Goal: Task Accomplishment & Management: Manage account settings

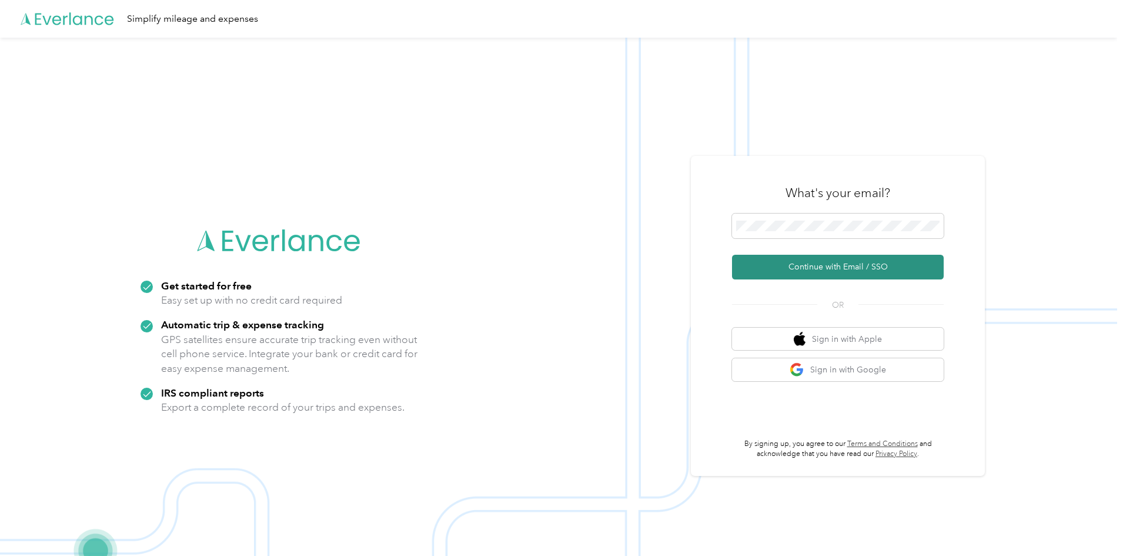
click at [847, 274] on button "Continue with Email / SSO" at bounding box center [838, 267] width 212 height 25
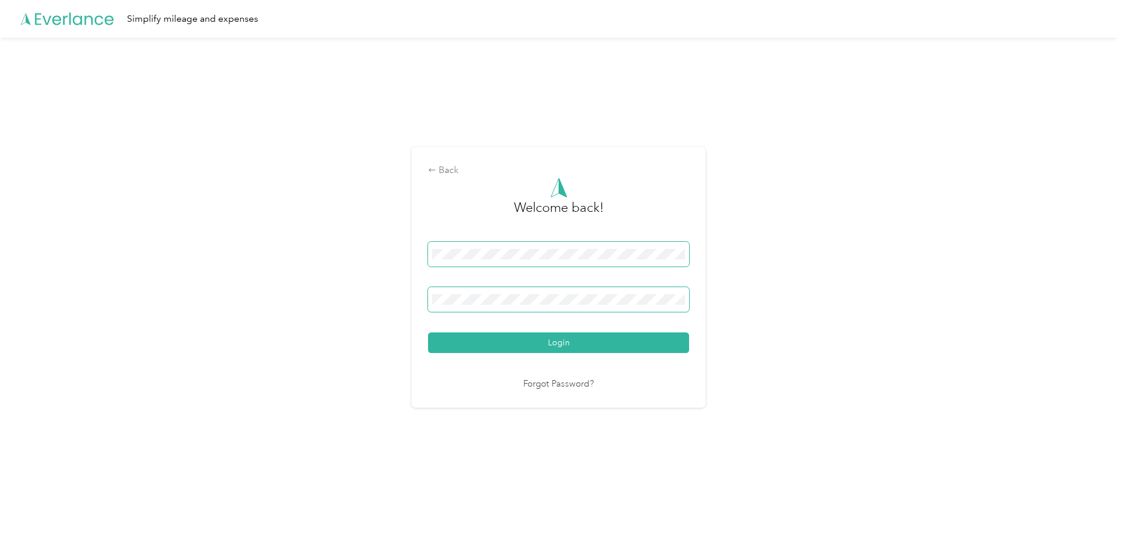
drag, startPoint x: 514, startPoint y: 312, endPoint x: 511, endPoint y: 305, distance: 7.6
click at [514, 311] on span at bounding box center [558, 299] width 261 height 25
click at [874, 382] on div "Back Welcome back! Login Forgot Password?" at bounding box center [558, 282] width 1117 height 489
click at [569, 339] on button "Login" at bounding box center [558, 342] width 261 height 21
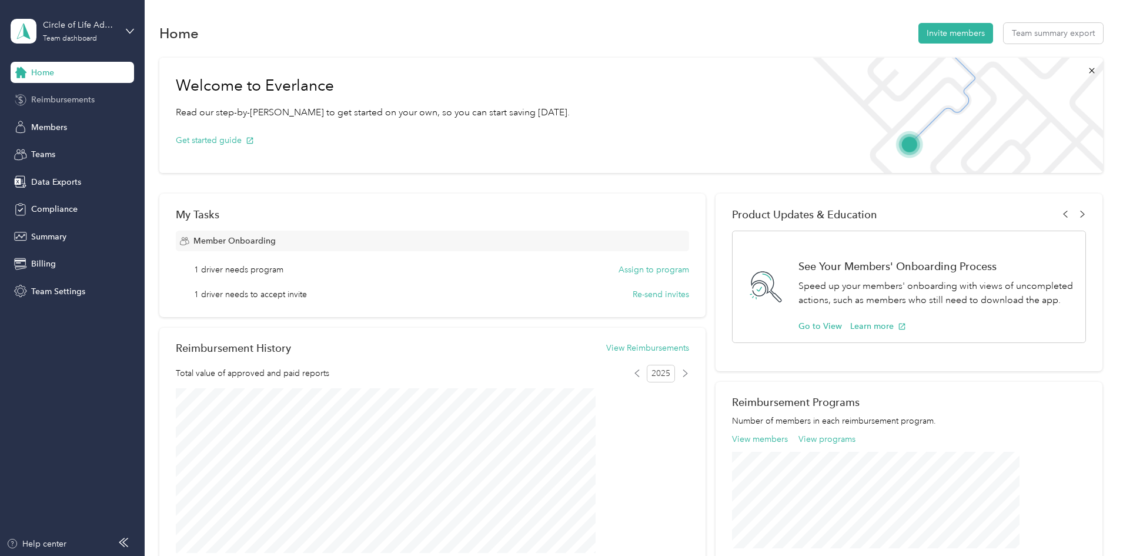
click at [56, 100] on span "Reimbursements" at bounding box center [63, 100] width 64 height 12
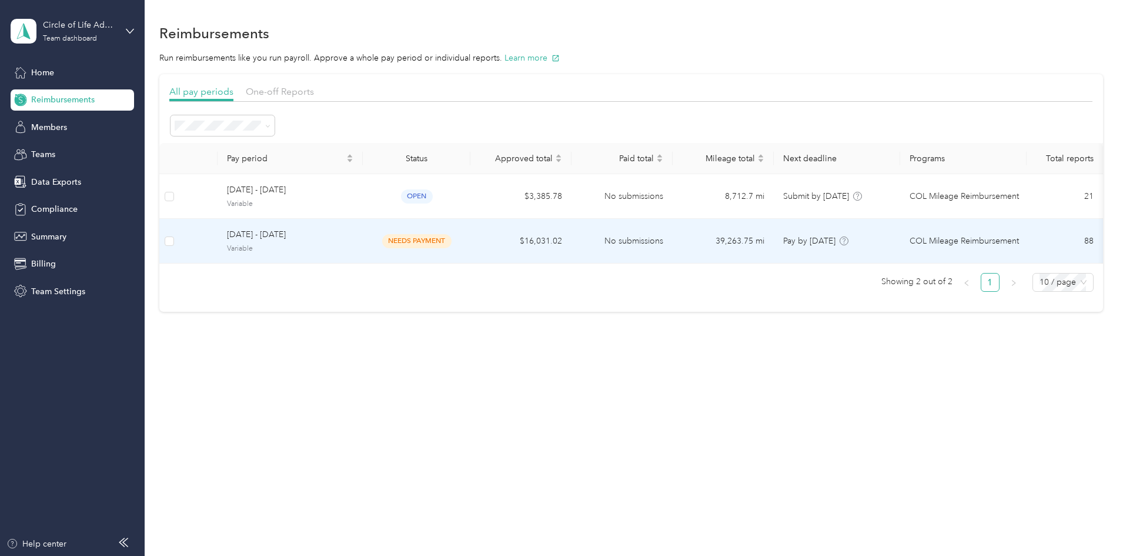
click at [452, 235] on span "needs payment" at bounding box center [416, 241] width 69 height 14
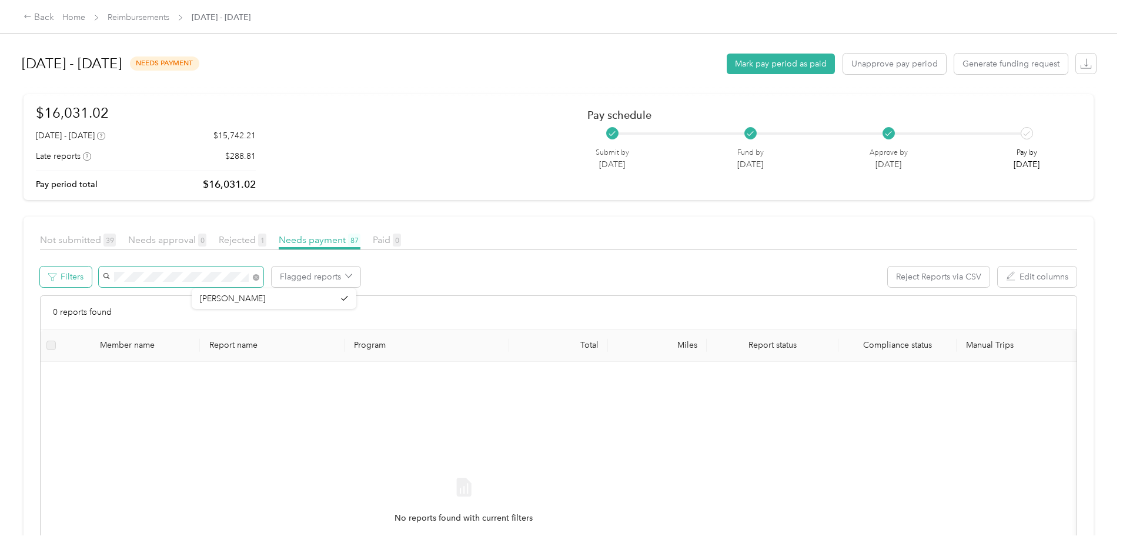
click at [162, 276] on div "Filters Flagged reports Reject Reports via CSV Edit columns" at bounding box center [558, 280] width 1037 height 29
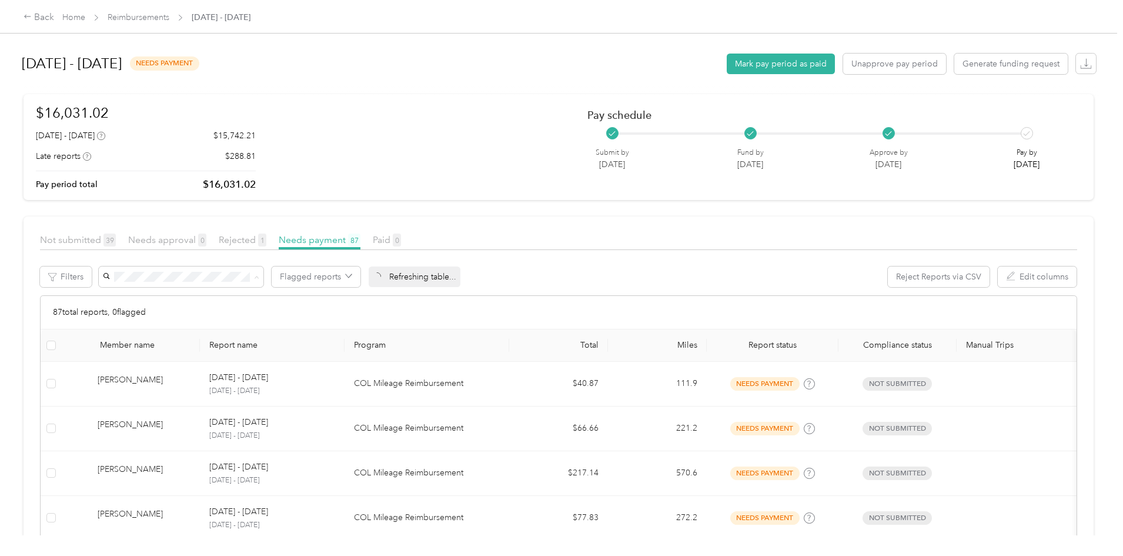
click at [48, 292] on div "Back Home Reimbursements [DATE] - [DATE] [DATE] - [DATE] needs payment Mark pay…" at bounding box center [558, 278] width 1117 height 556
click at [116, 243] on span "Not submitted 39" at bounding box center [78, 239] width 76 height 11
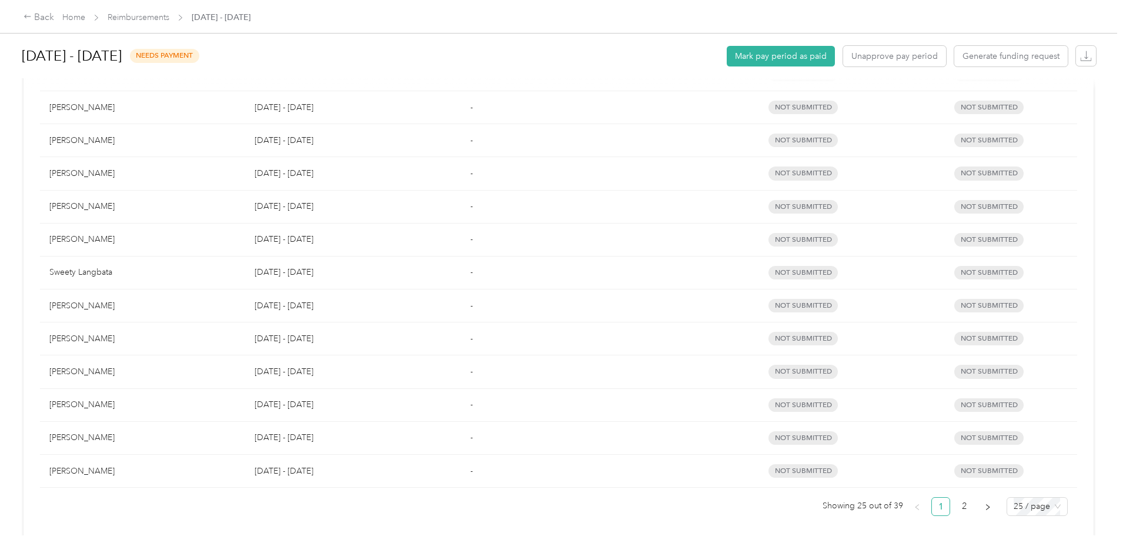
scroll to position [678, 0]
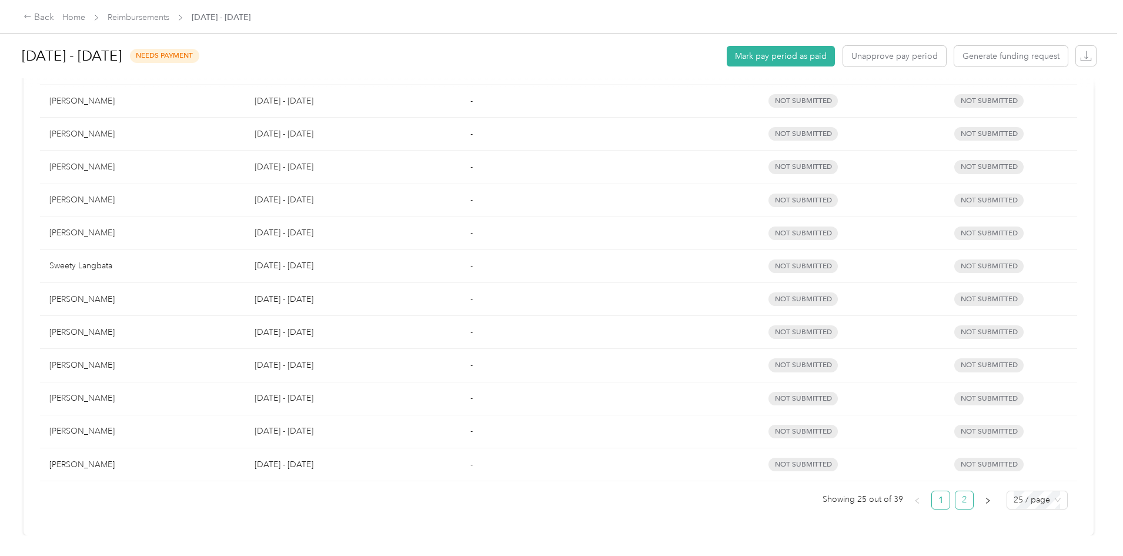
click at [956, 492] on link "2" at bounding box center [965, 500] width 18 height 18
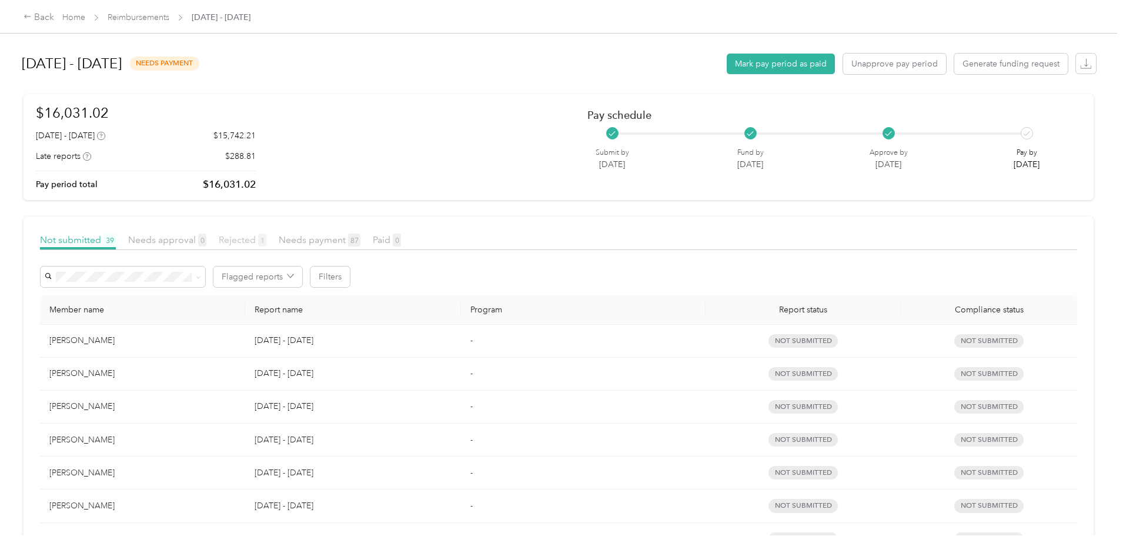
click at [266, 242] on span "Rejected 1" at bounding box center [243, 239] width 48 height 11
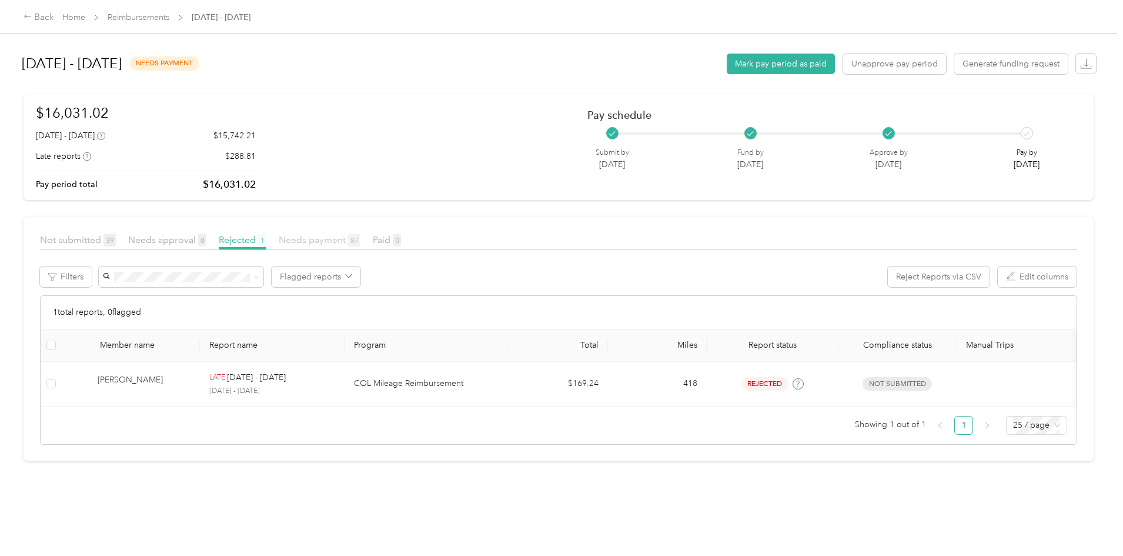
click at [361, 236] on span "Needs payment 87" at bounding box center [320, 239] width 82 height 11
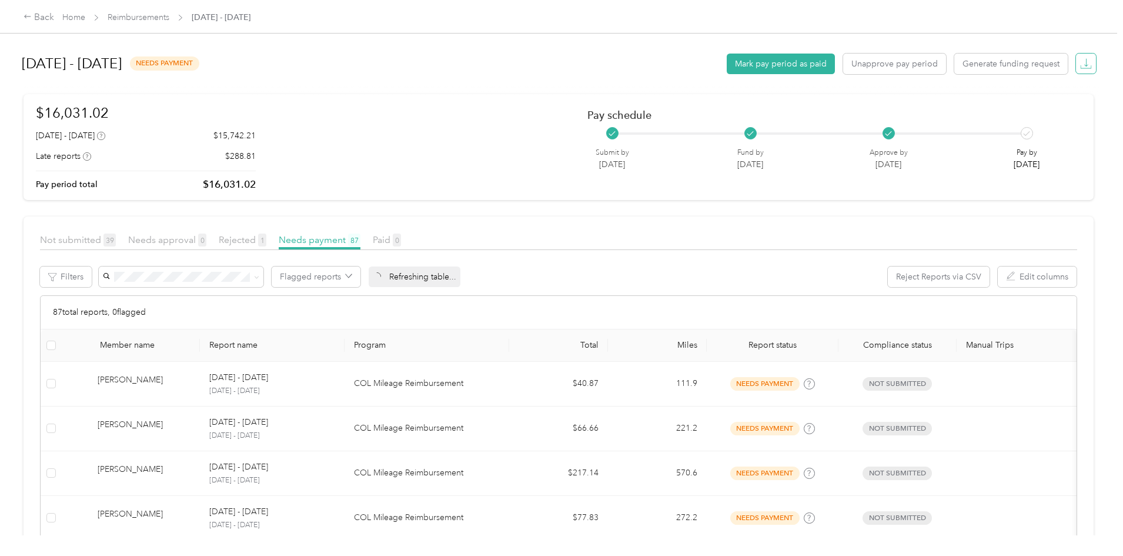
click at [1080, 66] on icon "button" at bounding box center [1086, 64] width 12 height 12
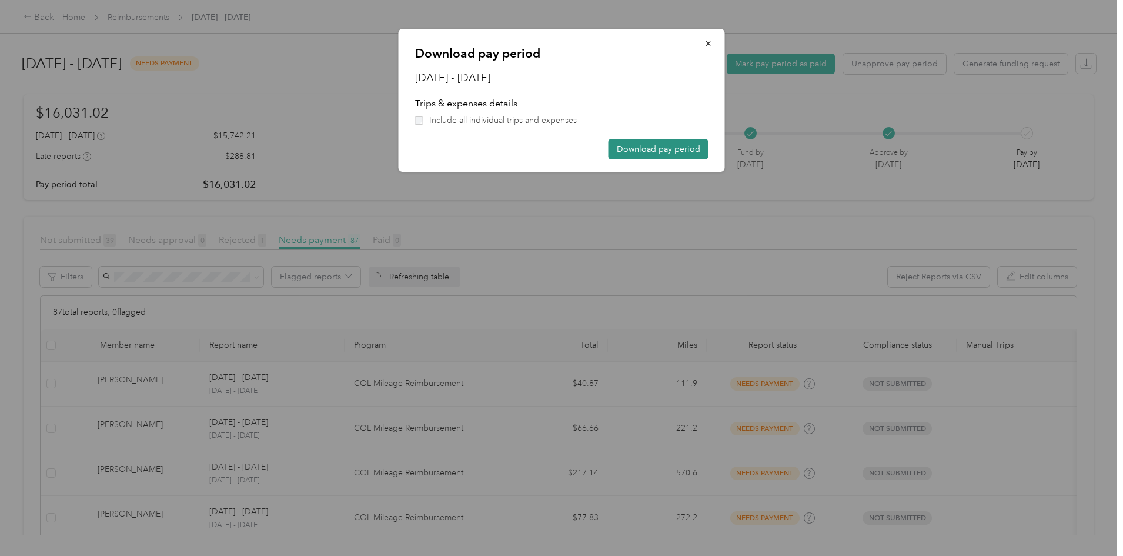
click at [640, 150] on button "Download pay period" at bounding box center [659, 149] width 100 height 21
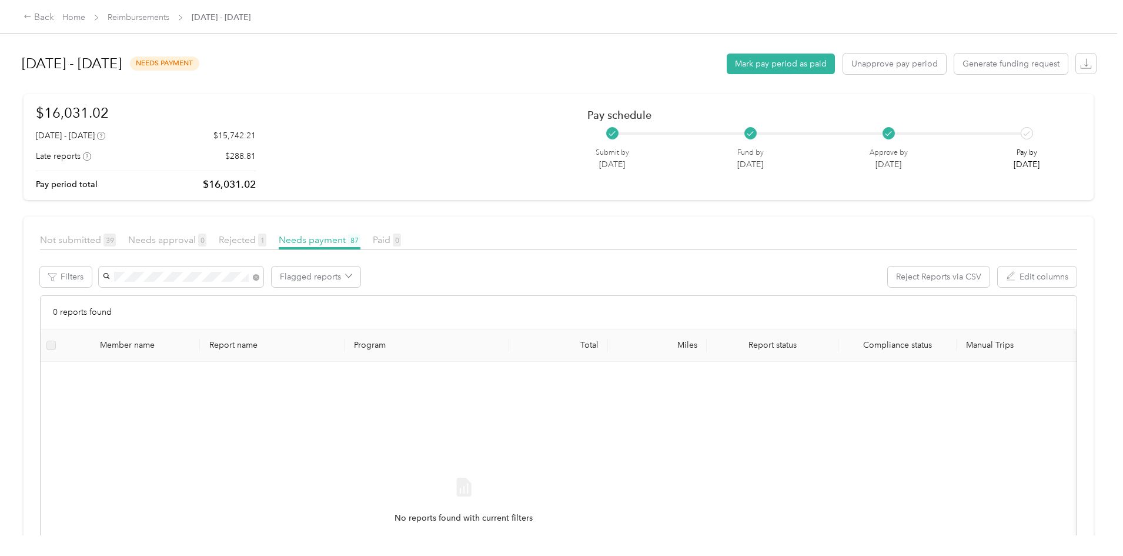
click at [215, 302] on li "[PERSON_NAME]" at bounding box center [274, 298] width 165 height 21
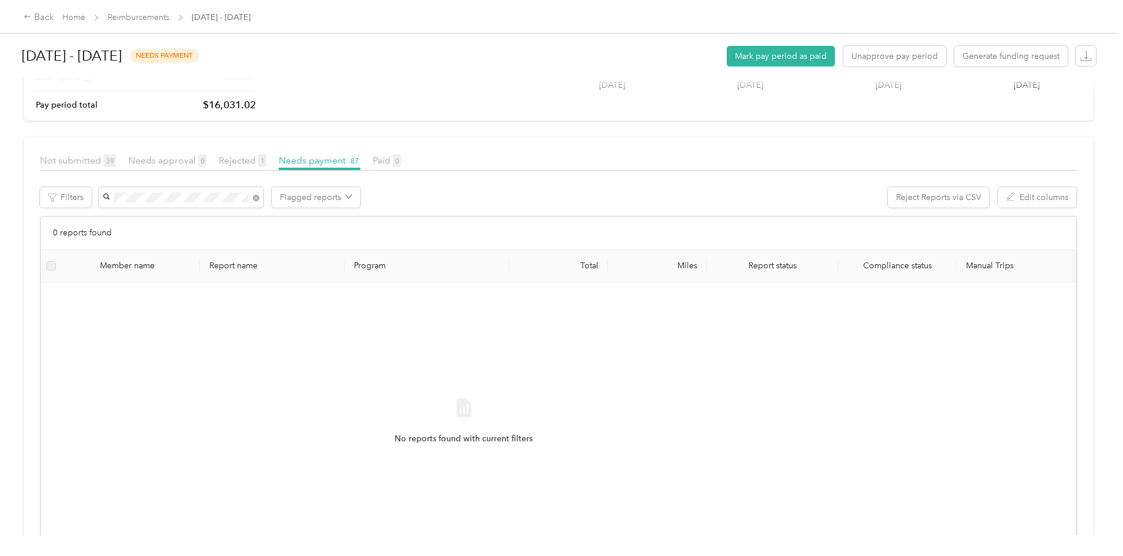
scroll to position [59, 0]
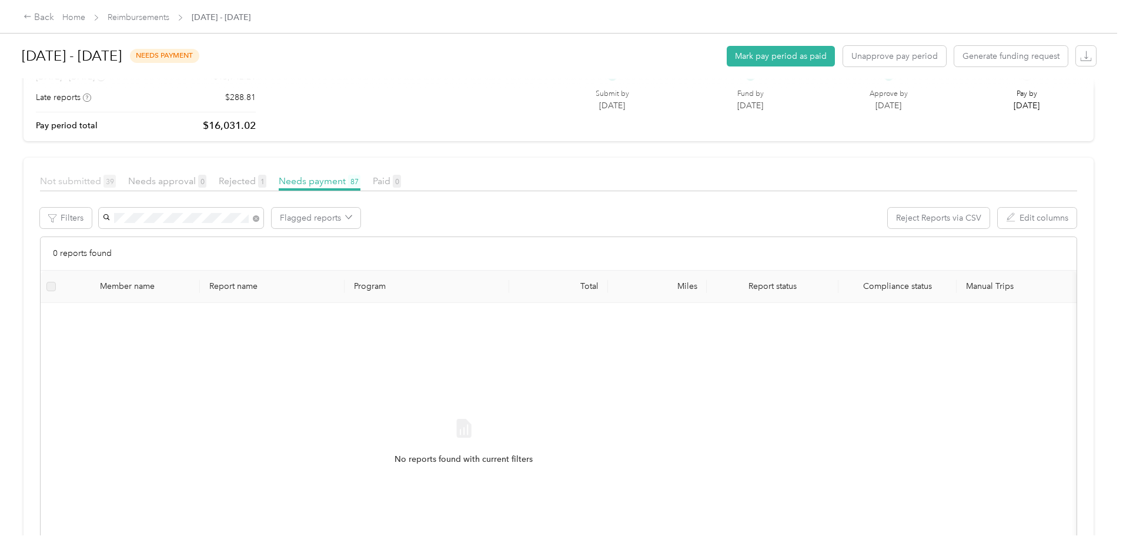
click at [116, 185] on span "Not submitted 39" at bounding box center [78, 180] width 76 height 11
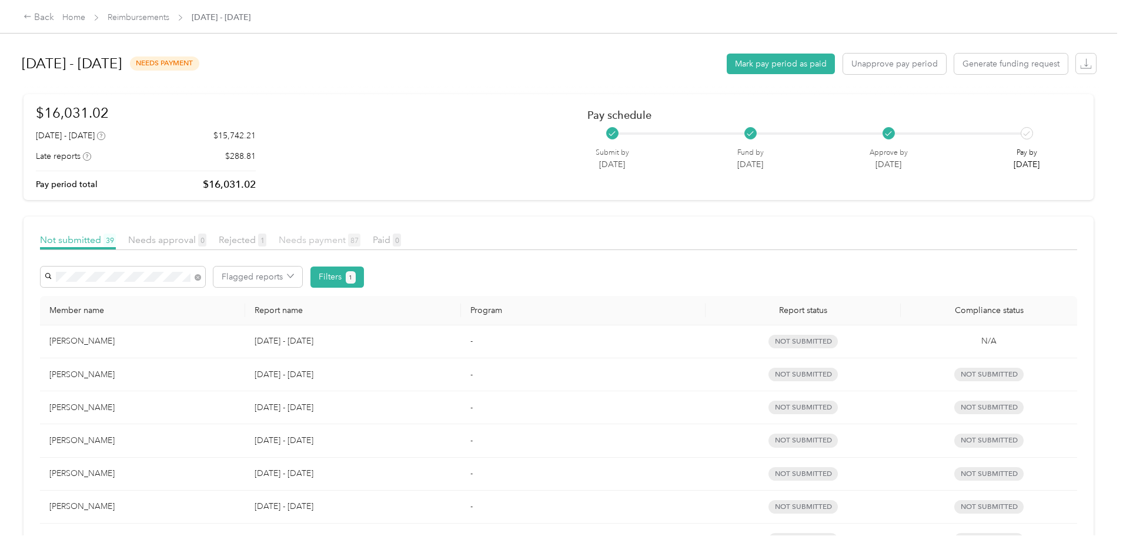
click at [361, 242] on span "Needs payment 87" at bounding box center [320, 239] width 82 height 11
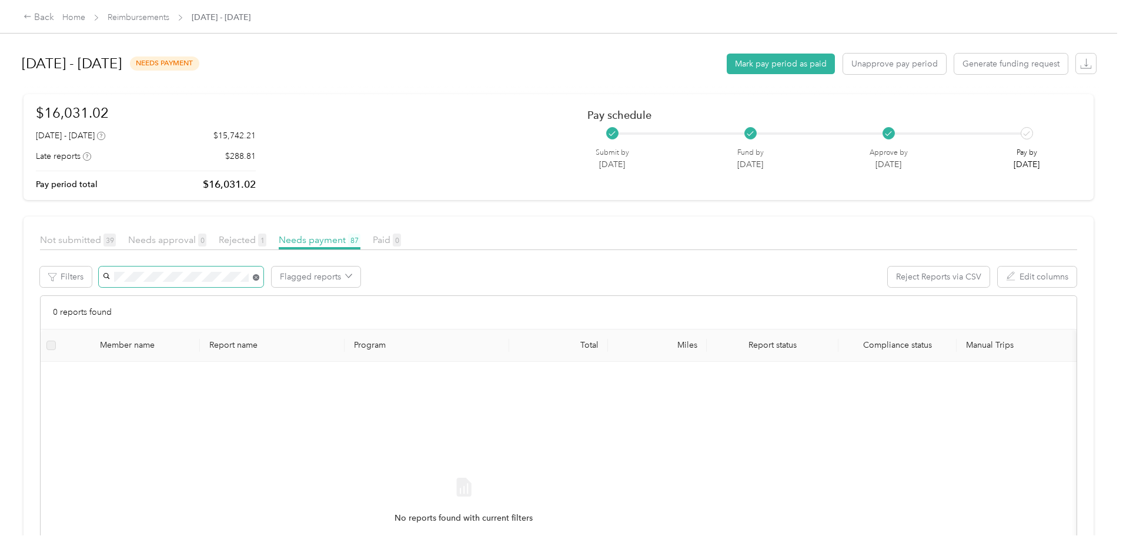
click at [259, 278] on icon at bounding box center [256, 277] width 6 height 6
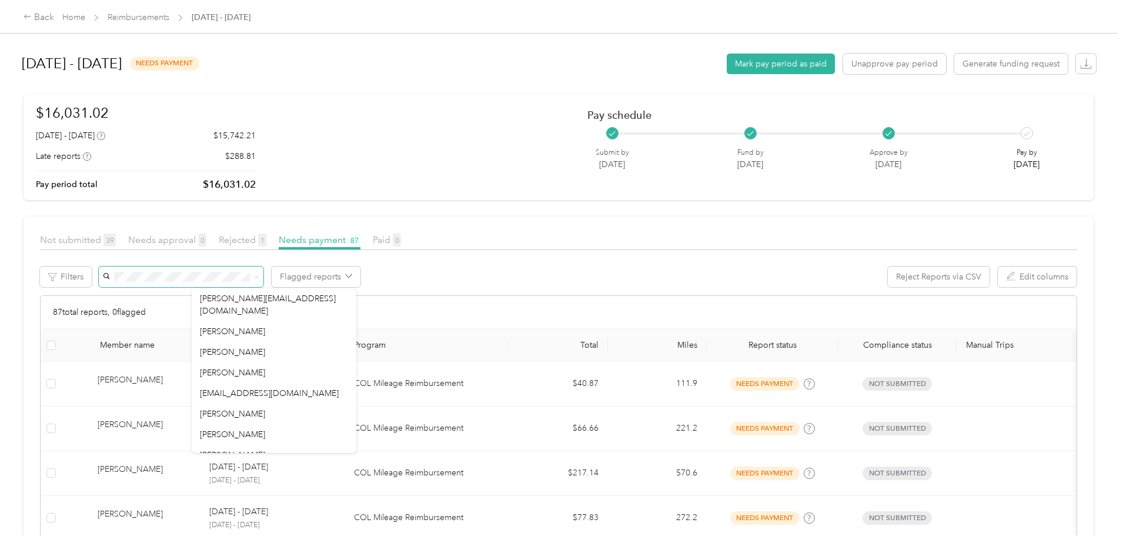
click at [658, 271] on div "Flagged reports Reject Reports via CSV Edit columns" at bounding box center [588, 276] width 980 height 21
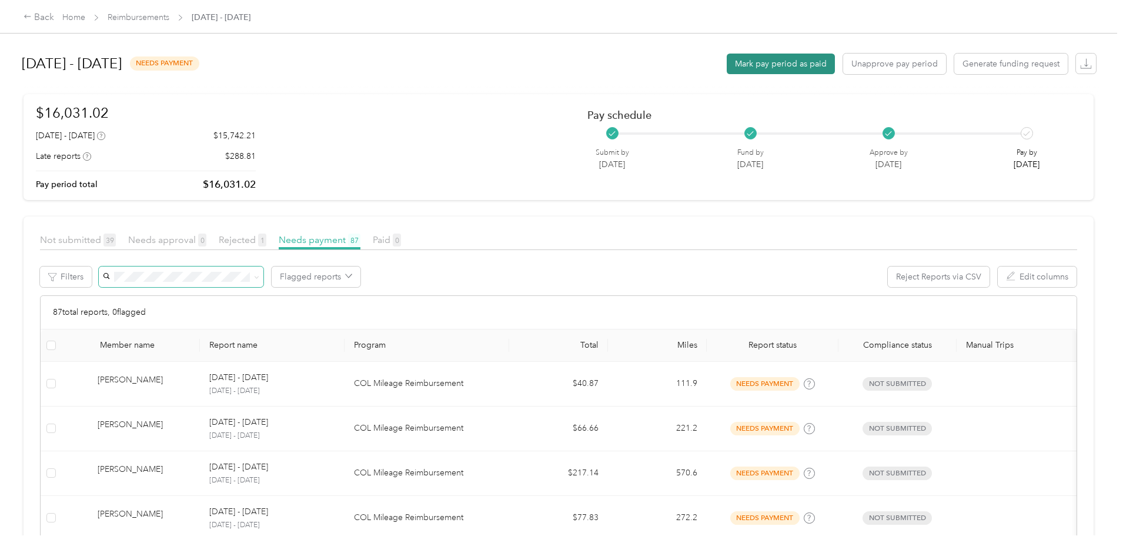
click at [727, 68] on button "Mark pay period as paid" at bounding box center [781, 64] width 108 height 21
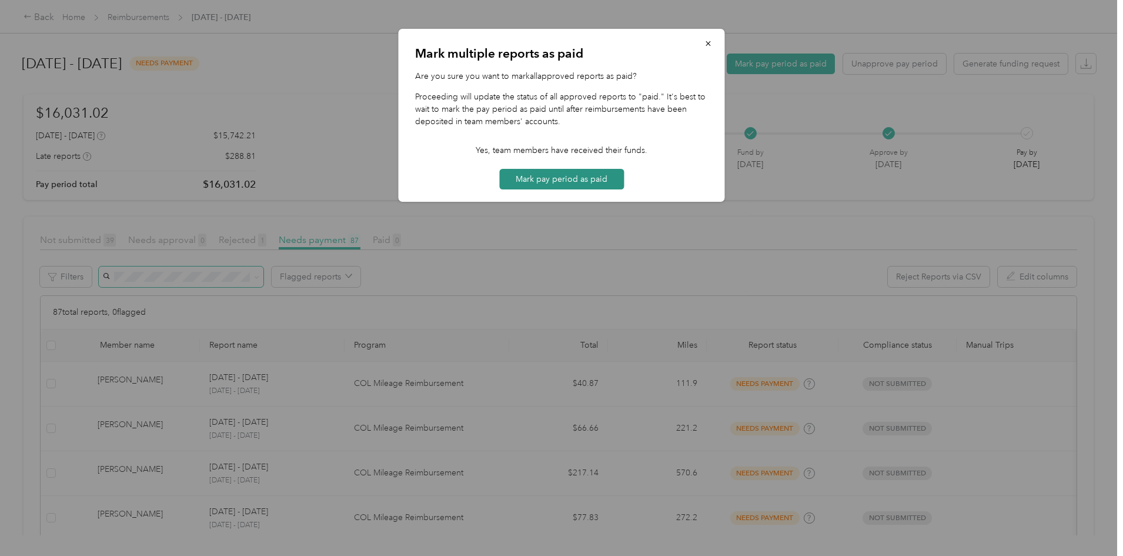
click at [575, 177] on button "Mark pay period as paid" at bounding box center [561, 179] width 125 height 21
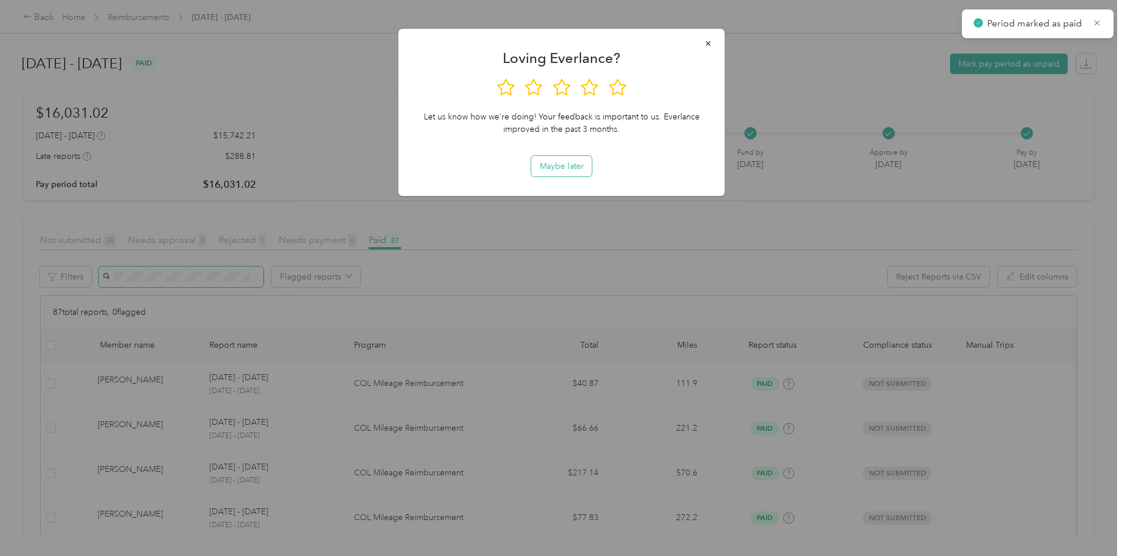
click at [562, 171] on button "Maybe later" at bounding box center [562, 166] width 61 height 21
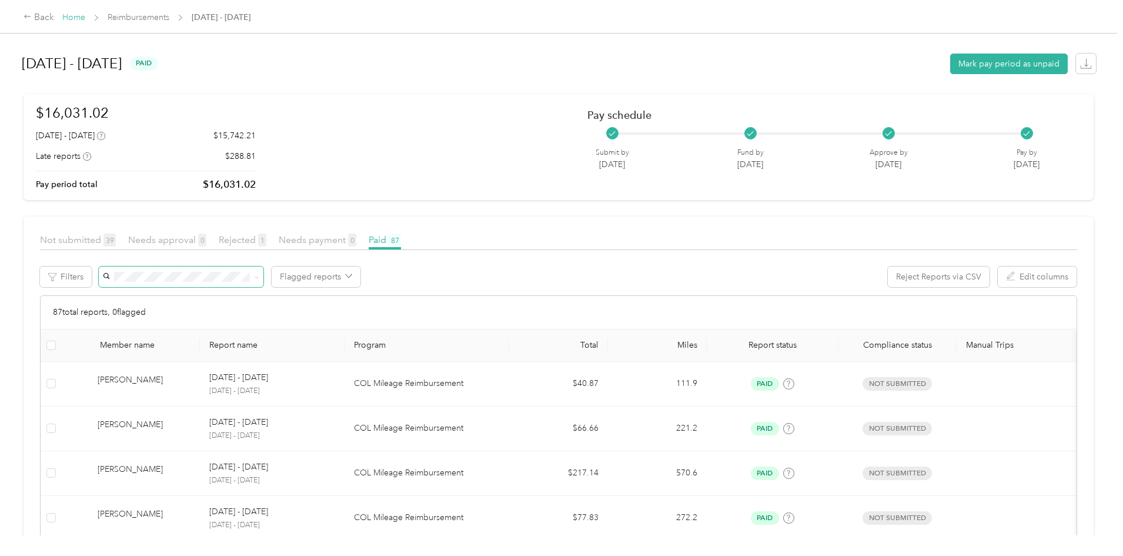
click at [85, 18] on link "Home" at bounding box center [73, 17] width 23 height 10
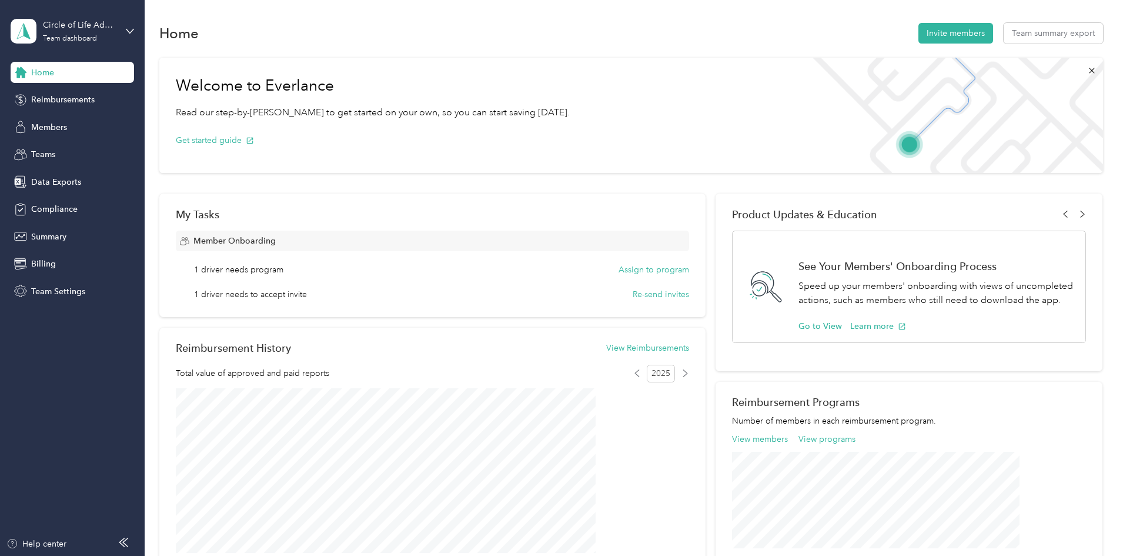
drag, startPoint x: 113, startPoint y: 34, endPoint x: 115, endPoint y: 44, distance: 10.8
click at [114, 33] on div "Circle of Life Administrators Team dashboard" at bounding box center [80, 31] width 74 height 24
click at [49, 150] on div "Log out" at bounding box center [43, 147] width 45 height 12
